Goal: Task Accomplishment & Management: Use online tool/utility

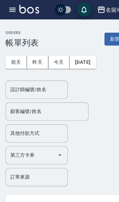
click at [10, 9] on icon "button" at bounding box center [10, 8] width 7 height 7
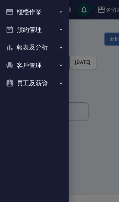
click at [41, 8] on button "櫃檯作業" at bounding box center [30, 10] width 56 height 16
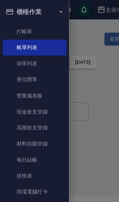
click at [48, 166] on link "現場電腦打卡" at bounding box center [30, 168] width 56 height 14
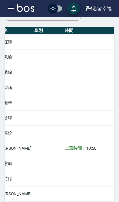
scroll to position [0, 75]
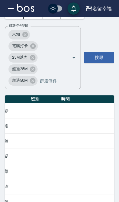
scroll to position [0, 0]
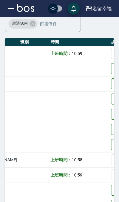
scroll to position [0, 94]
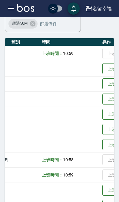
click at [103, 129] on button "上班" at bounding box center [112, 129] width 19 height 11
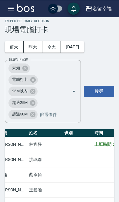
scroll to position [0, 0]
